Goal: Transaction & Acquisition: Purchase product/service

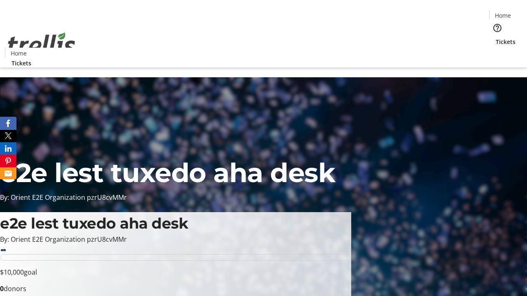
click at [496, 37] on span "Tickets" at bounding box center [506, 41] width 20 height 9
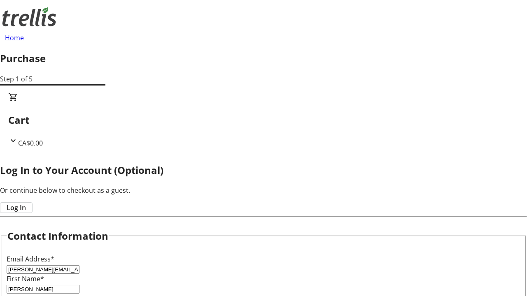
type input "[PERSON_NAME]"
